Goal: Book appointment/travel/reservation

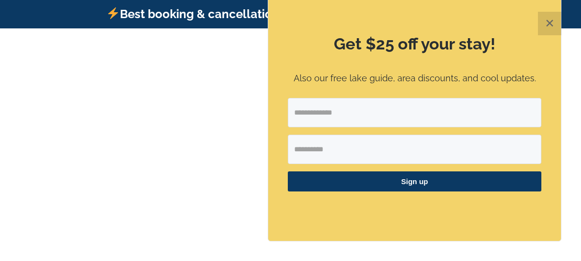
click at [550, 20] on button "✕" at bounding box center [548, 23] width 23 height 23
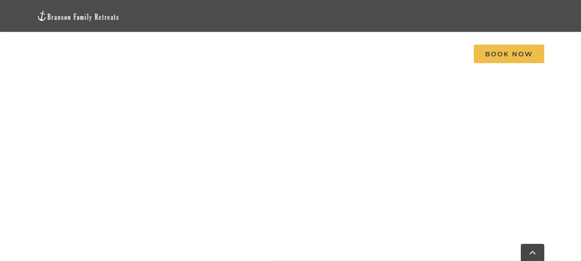
scroll to position [593, 0]
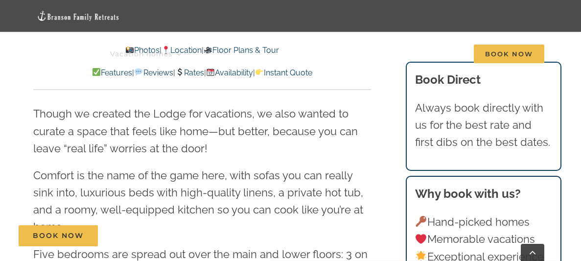
scroll to position [977, 0]
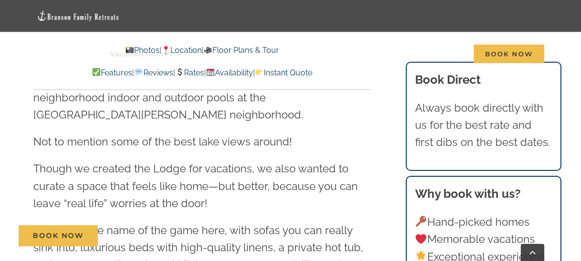
click at [200, 71] on link "Rates" at bounding box center [189, 72] width 29 height 9
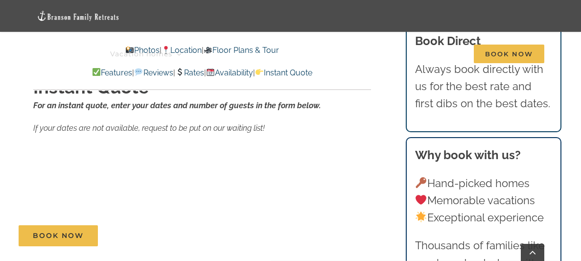
scroll to position [6098, 0]
